Goal: Task Accomplishment & Management: Use online tool/utility

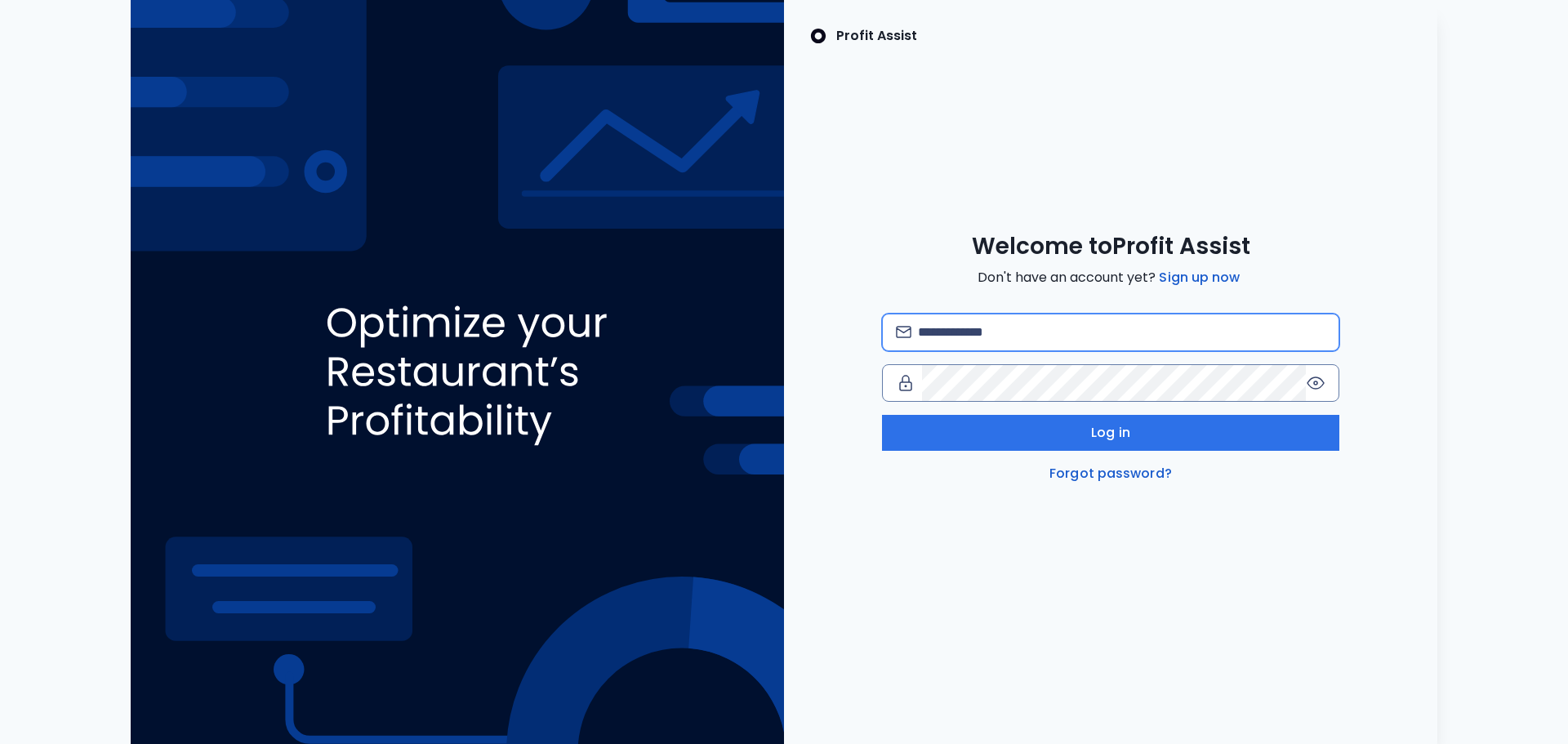
click at [1040, 323] on input "email" at bounding box center [1122, 332] width 408 height 36
click at [1020, 326] on input "email" at bounding box center [1122, 332] width 408 height 36
paste input "**********"
type input "**********"
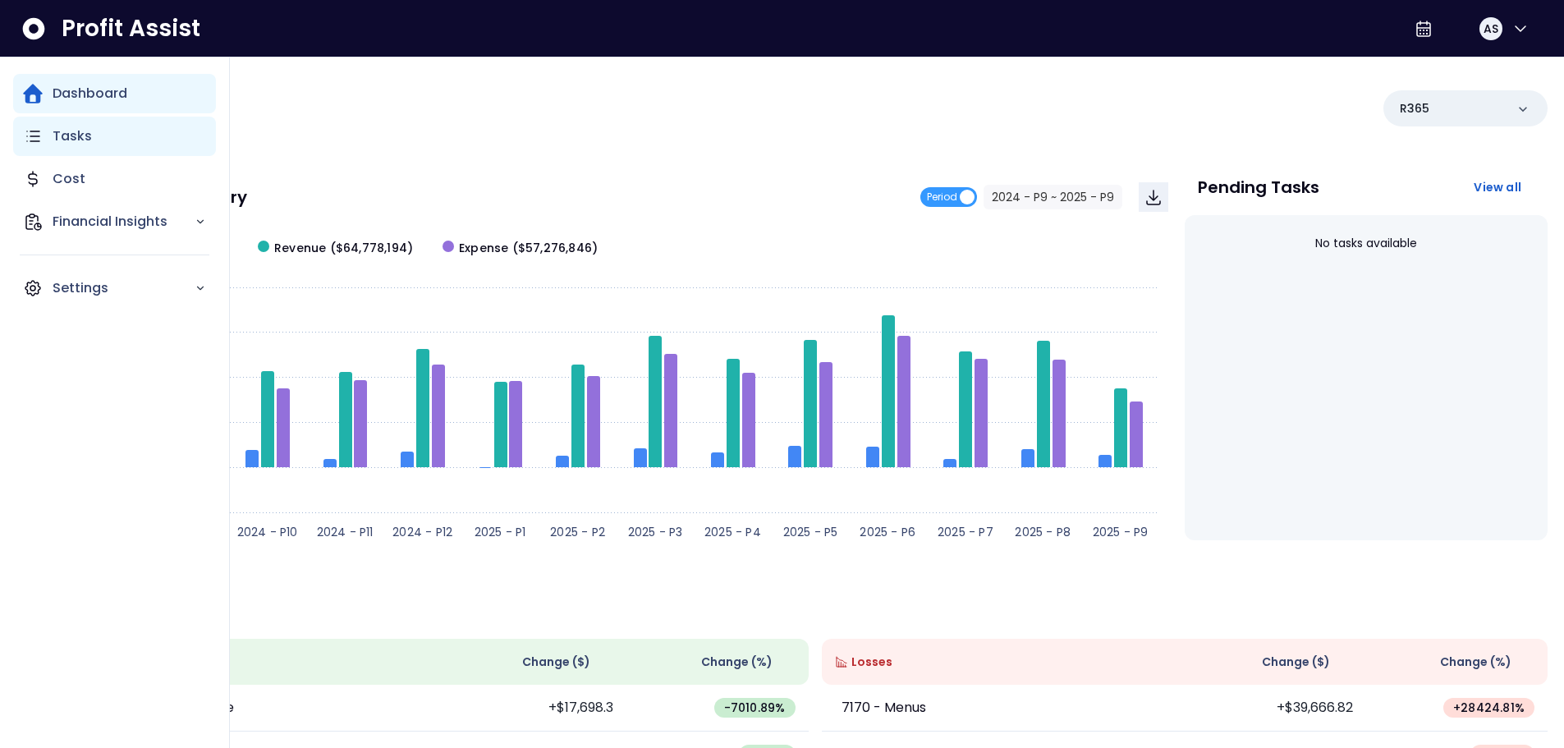
click at [83, 140] on p "Tasks" at bounding box center [72, 136] width 39 height 20
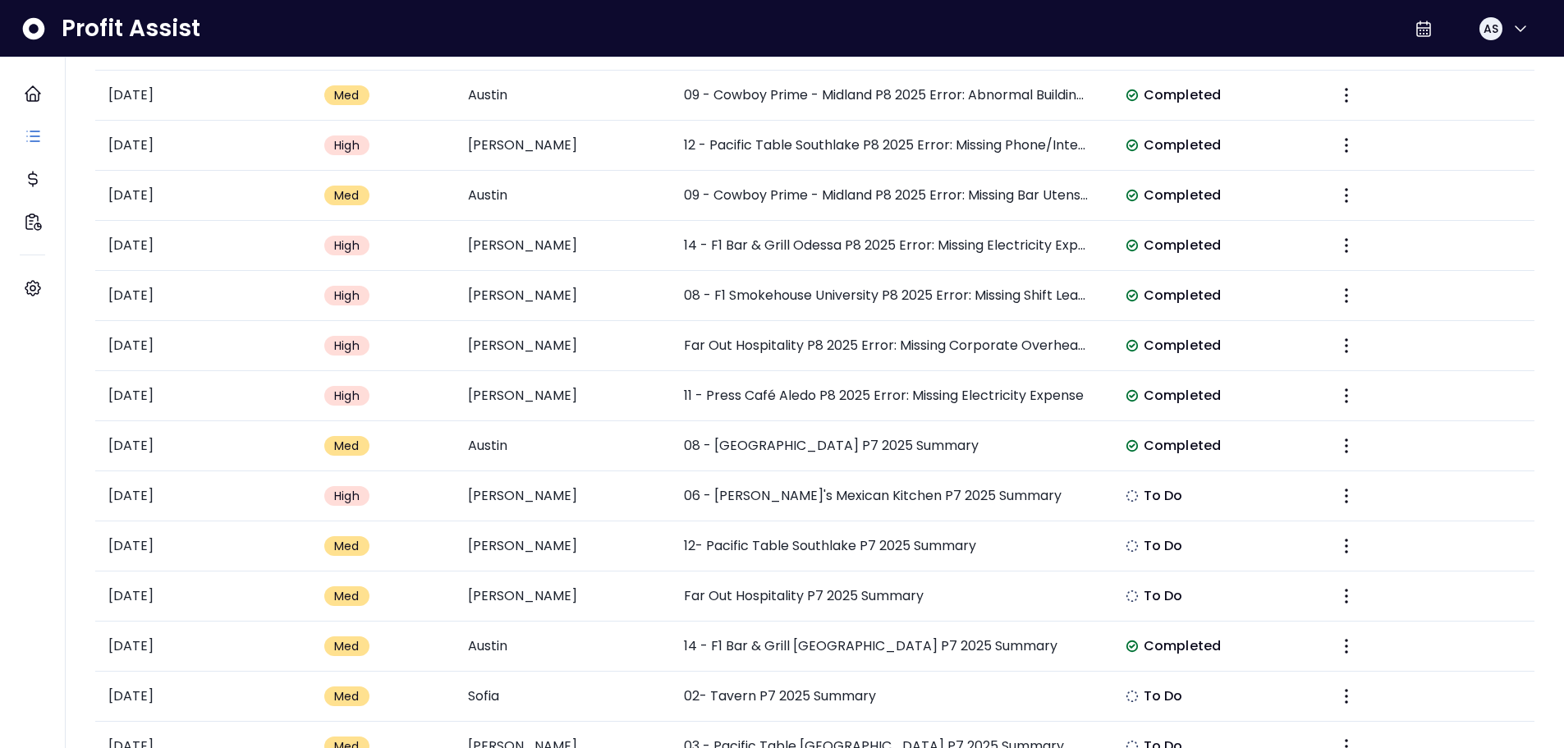
scroll to position [2050, 0]
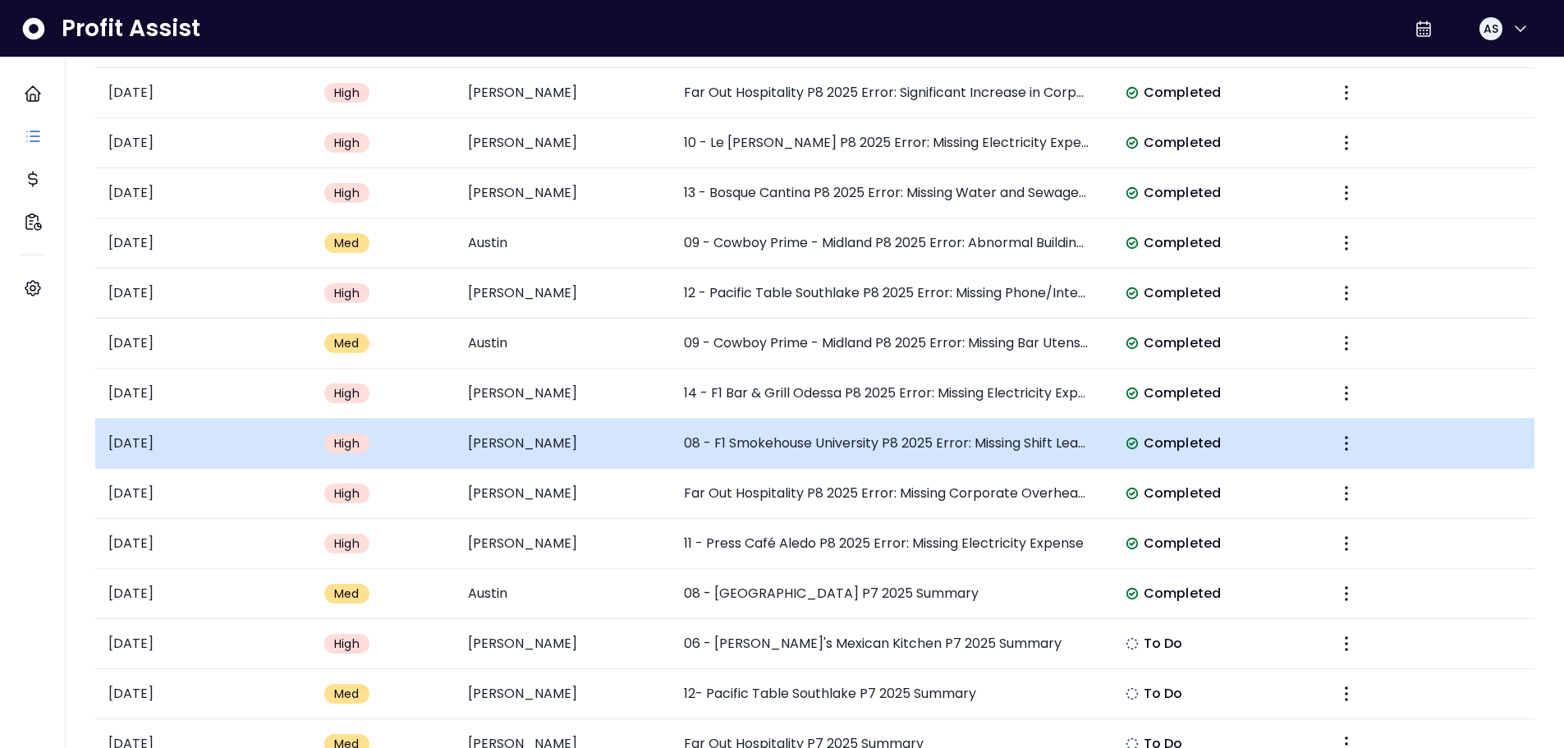
drag, startPoint x: 1574, startPoint y: 356, endPoint x: 1502, endPoint y: 444, distance: 113.2
click at [1502, 444] on td at bounding box center [1426, 444] width 216 height 50
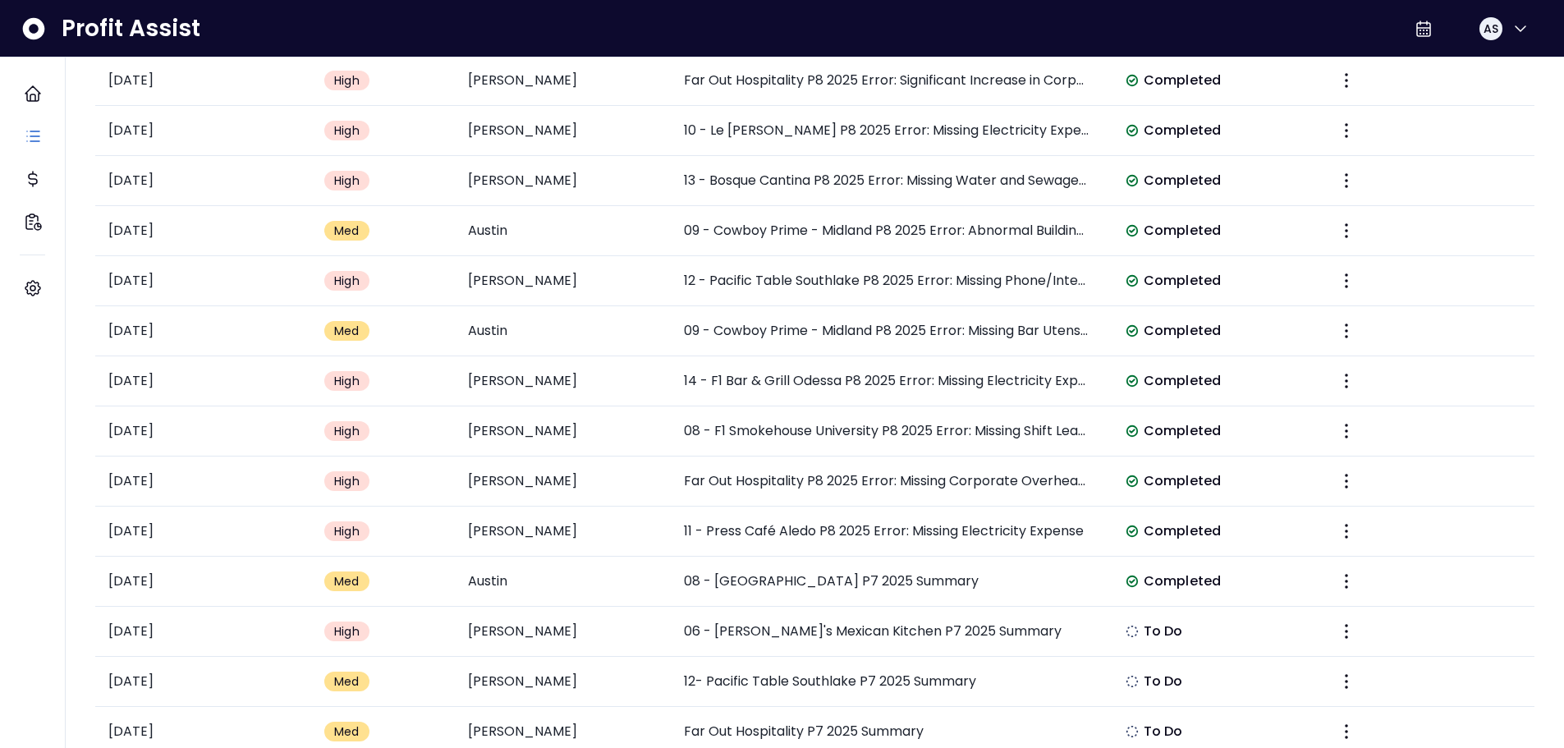
scroll to position [2129, 0]
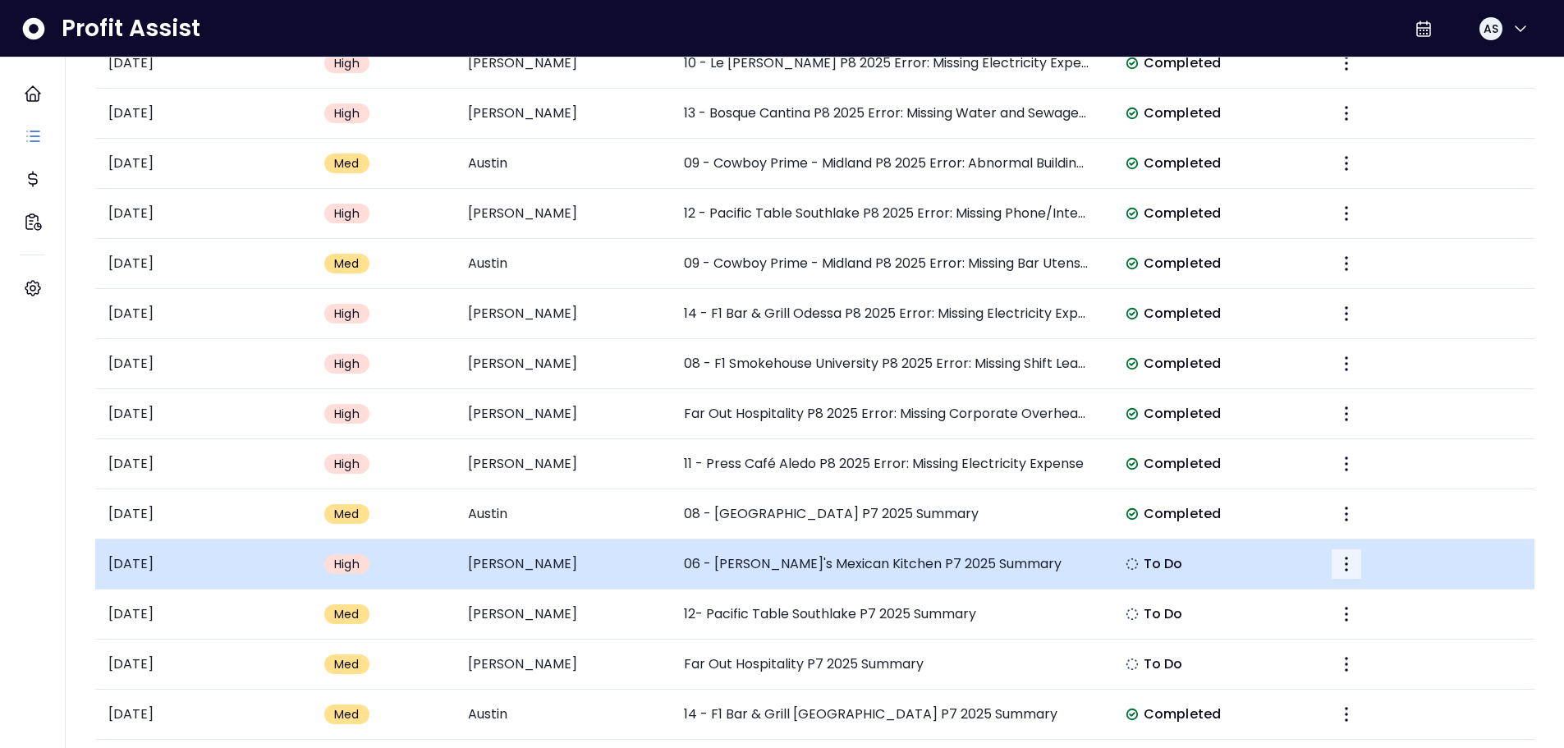
click at [1347, 561] on icon "More" at bounding box center [1346, 564] width 20 height 20
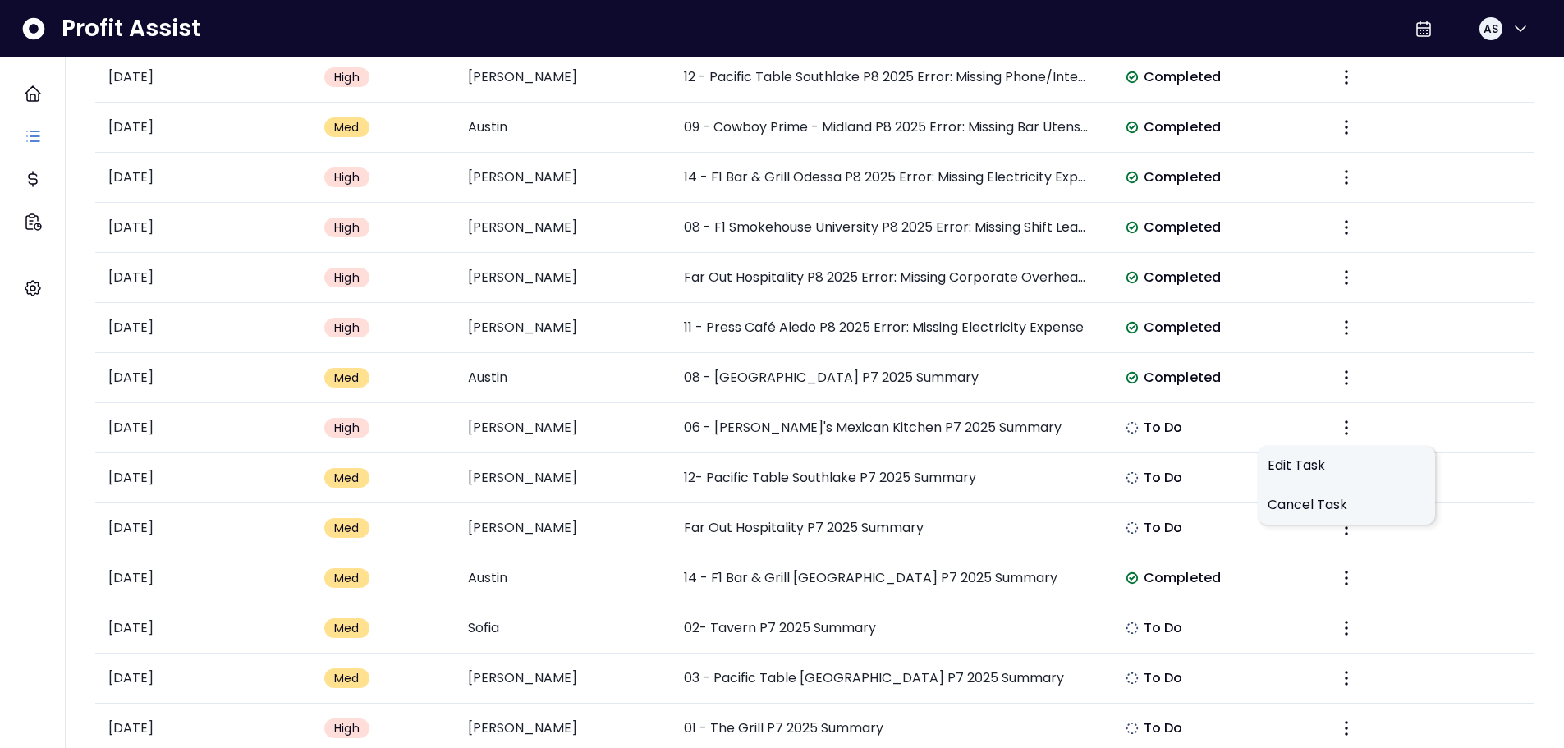
scroll to position [2296, 0]
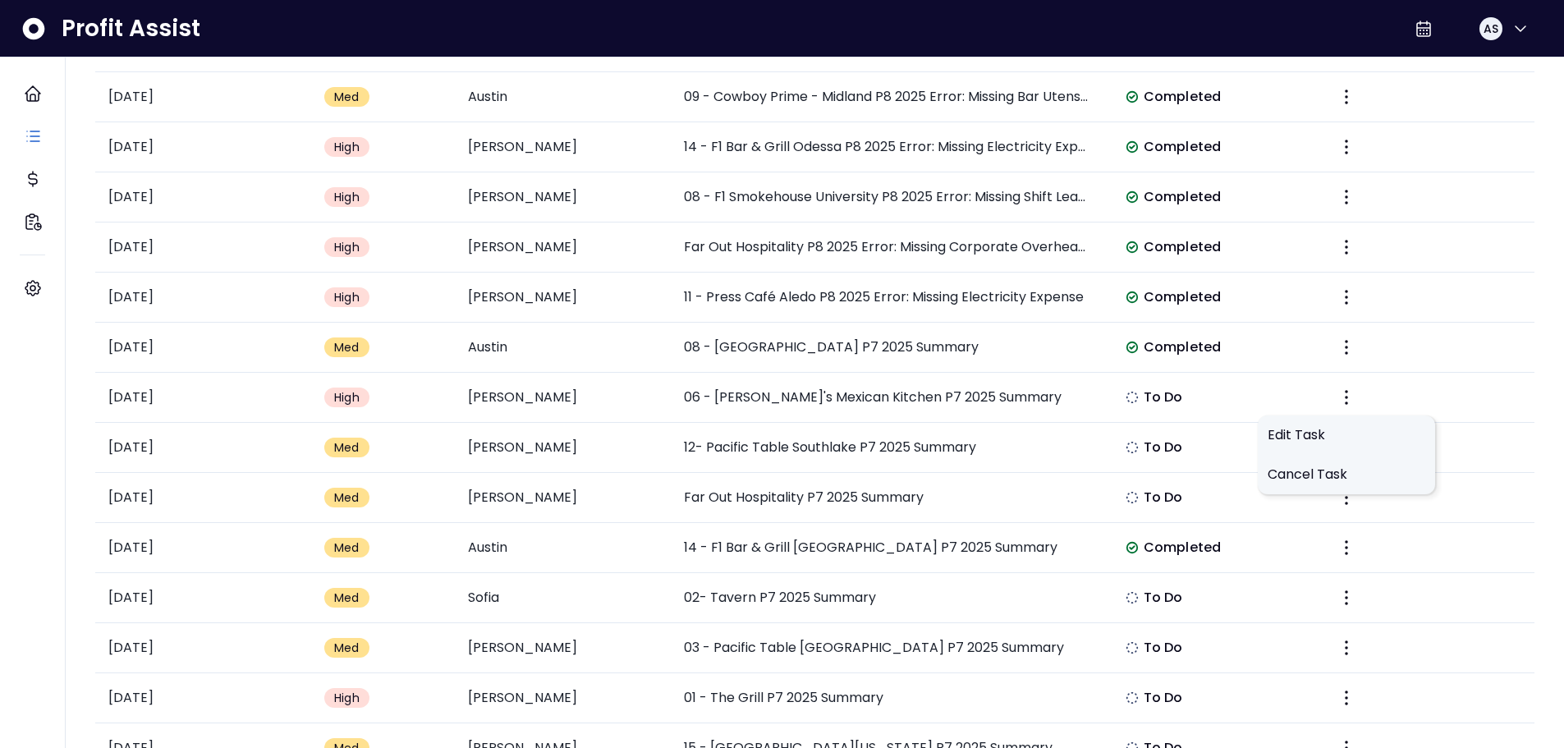
click at [726, 28] on div "Profit Assist AS" at bounding box center [782, 28] width 1564 height 57
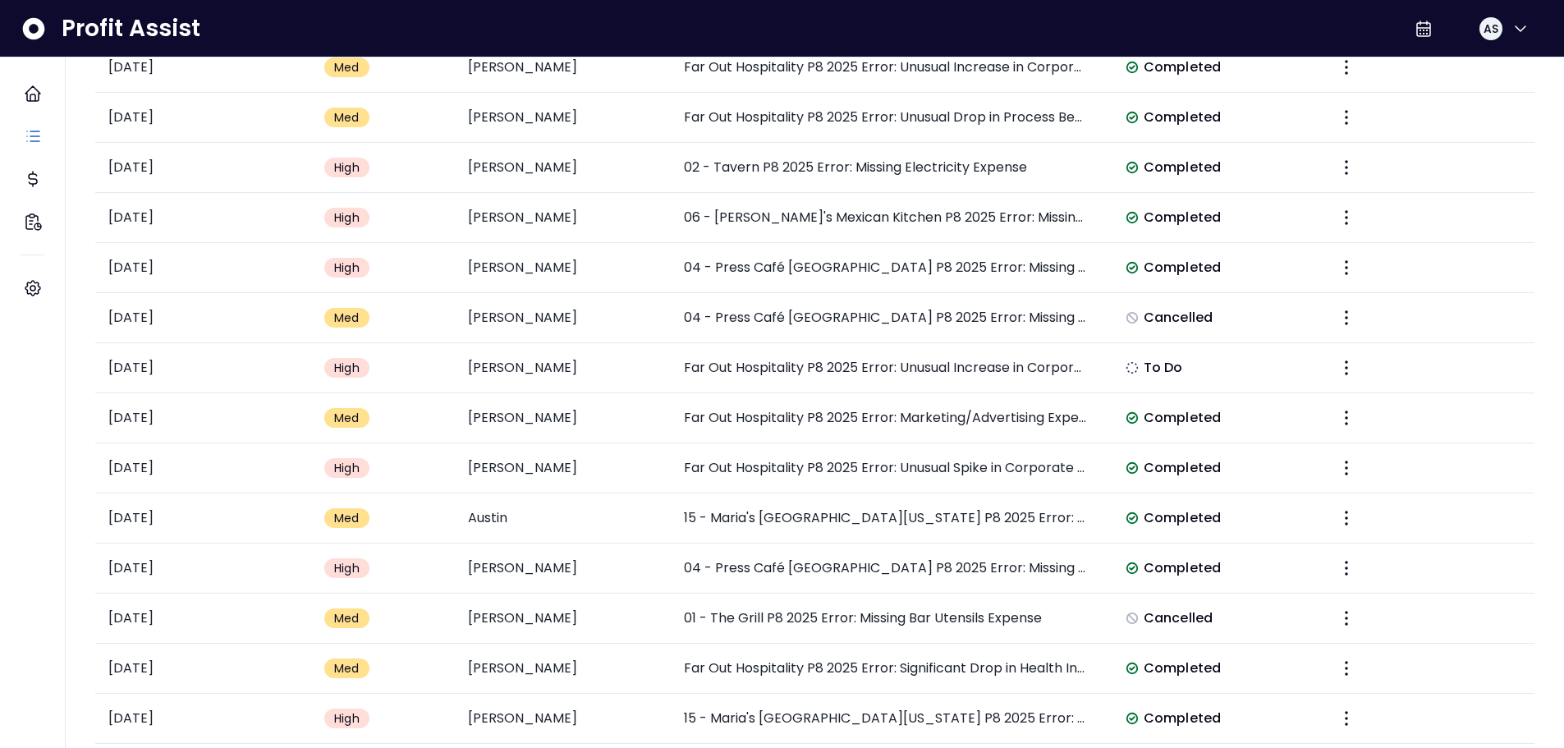
scroll to position [0, 0]
